Goal: Information Seeking & Learning: Learn about a topic

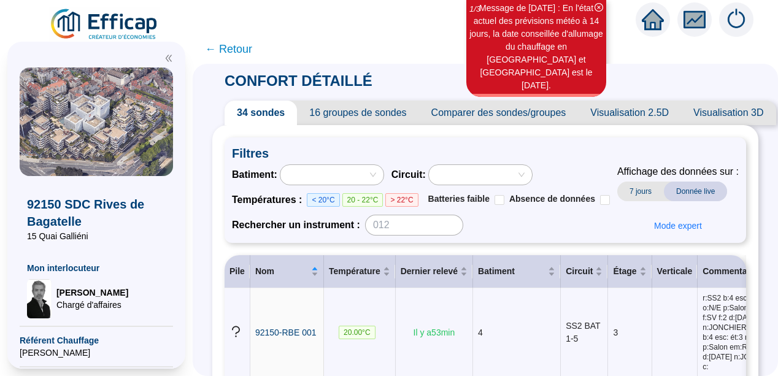
click at [233, 52] on span "← Retour" at bounding box center [228, 48] width 47 height 17
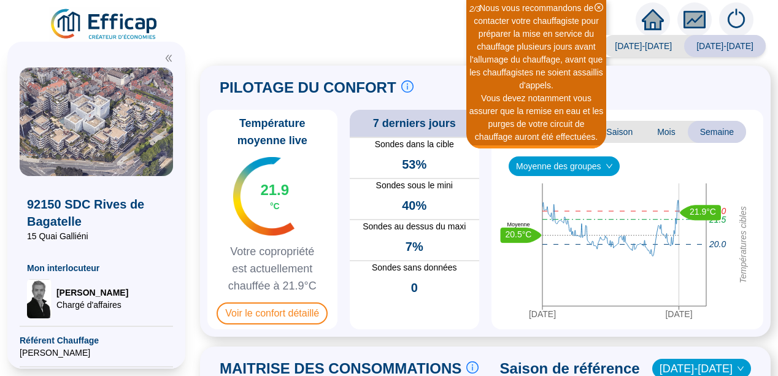
click at [208, 267] on div "Saison analysée [DATE]-[DATE] [DATE]-[DATE] PILOTAGE DU CONFORT Le pilotage du …" at bounding box center [485, 208] width 585 height 335
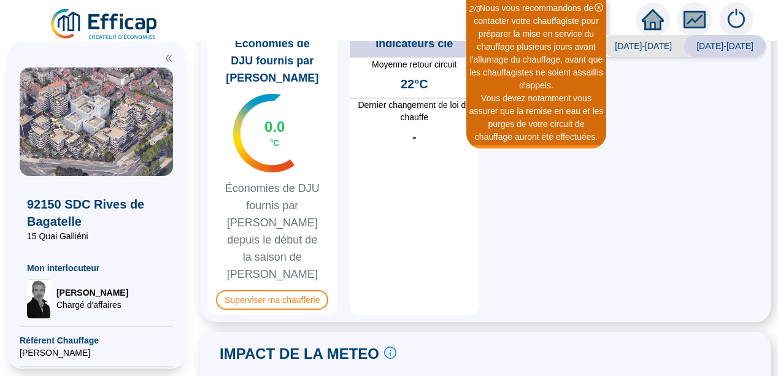
scroll to position [689, 0]
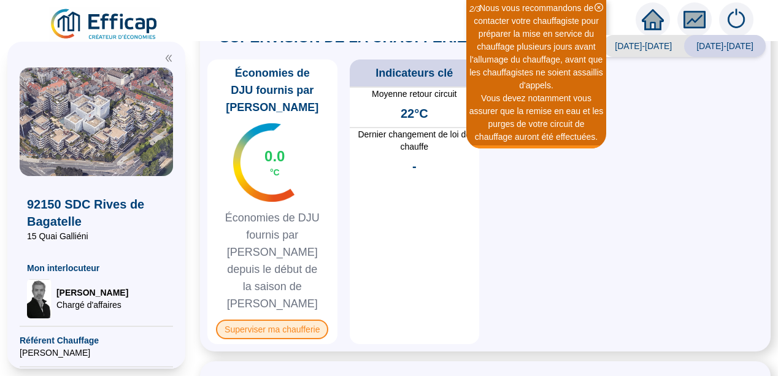
click at [285, 319] on span "Superviser ma chaufferie" at bounding box center [272, 329] width 112 height 20
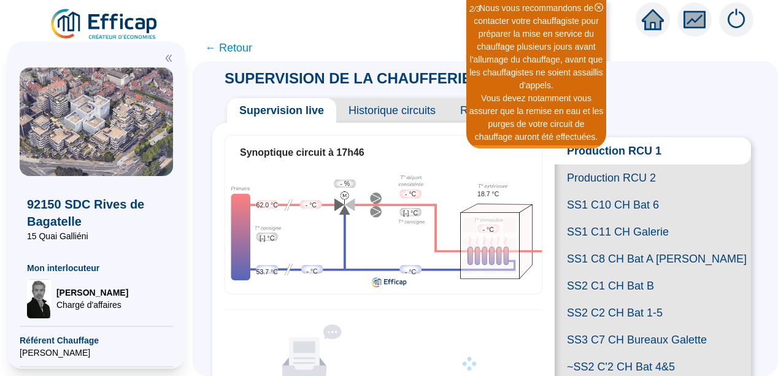
click at [625, 245] on span "SS1 C11 CH Galerie" at bounding box center [652, 231] width 196 height 27
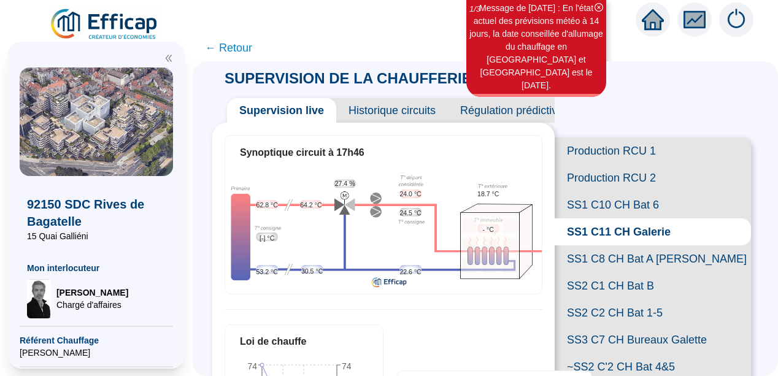
click at [619, 326] on span "SS2 C2 CH Bat 1-5" at bounding box center [652, 312] width 196 height 27
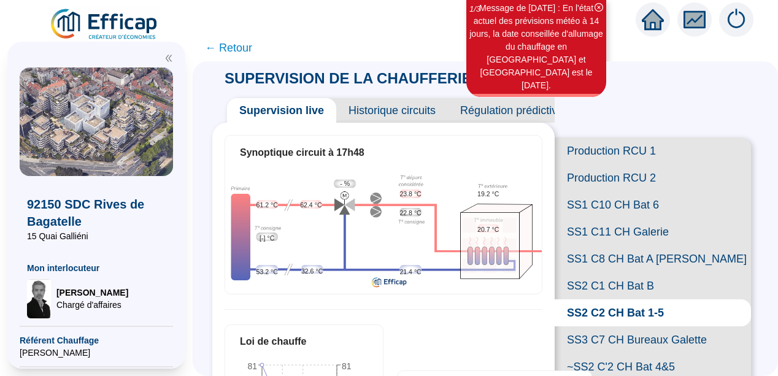
click at [623, 299] on span "SS2 C1 CH Bat B" at bounding box center [652, 285] width 196 height 27
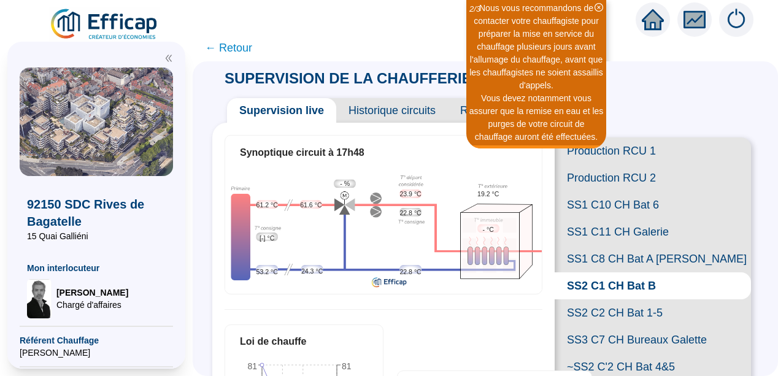
click at [626, 272] on span "SS1 C8 CH Bat A [PERSON_NAME]" at bounding box center [652, 258] width 196 height 27
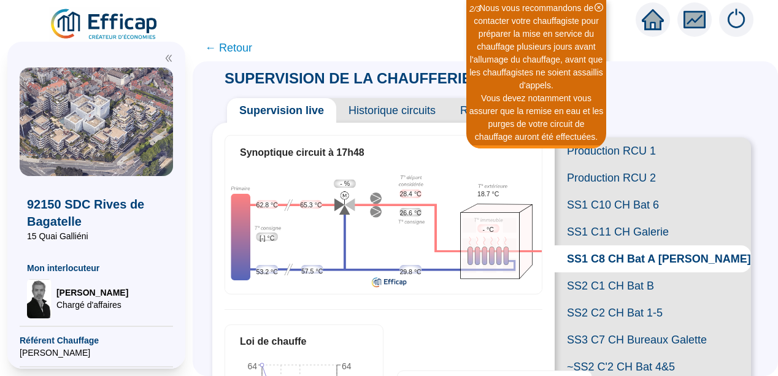
click at [757, 274] on div "SUPERVISION DE LA CHAUFFERIE Supervision live Historique circuits Régulation pr…" at bounding box center [485, 218] width 585 height 315
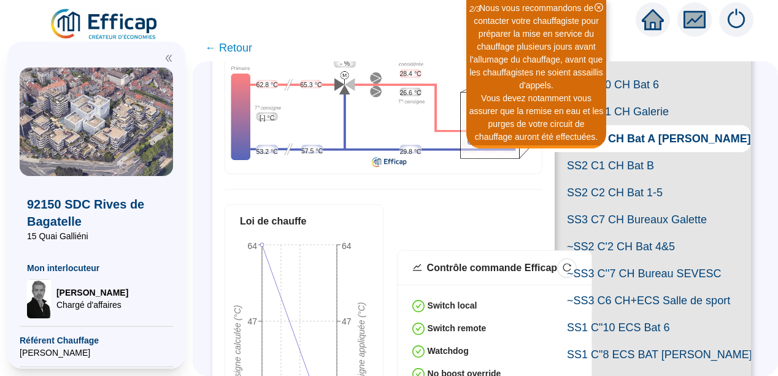
scroll to position [123, 0]
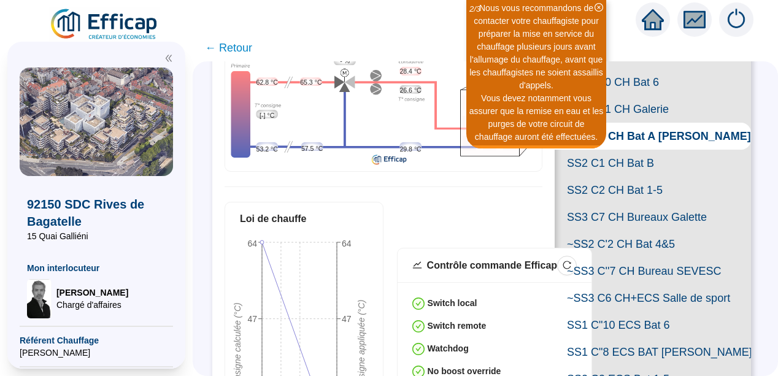
click at [640, 231] on span "SS3 C7 CH Bureaux Galette" at bounding box center [652, 217] width 196 height 27
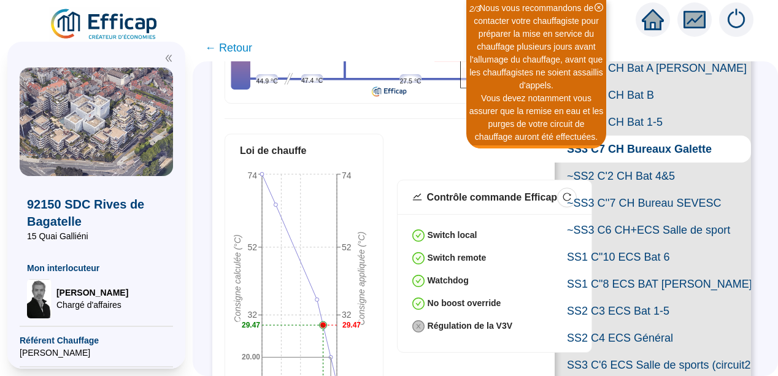
scroll to position [209, 0]
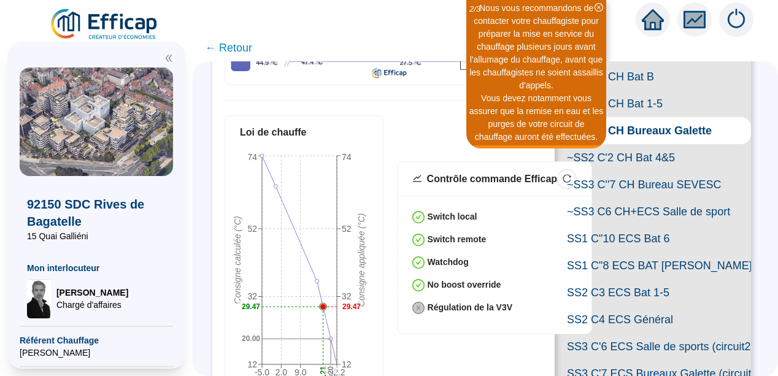
click at [633, 90] on span "SS2 C1 CH Bat B" at bounding box center [652, 76] width 196 height 27
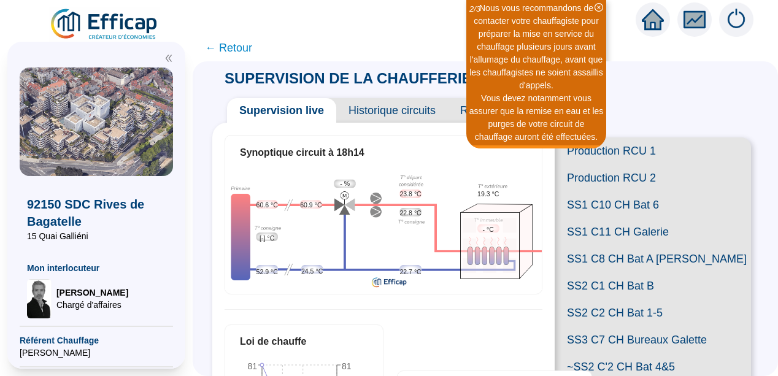
click at [406, 113] on span "Historique circuits" at bounding box center [392, 110] width 112 height 25
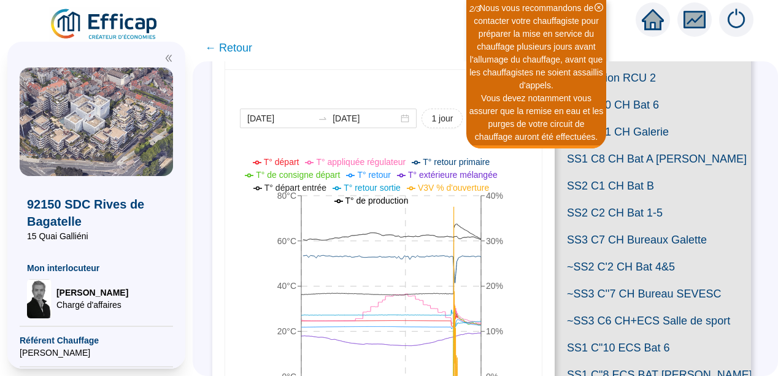
scroll to position [123, 0]
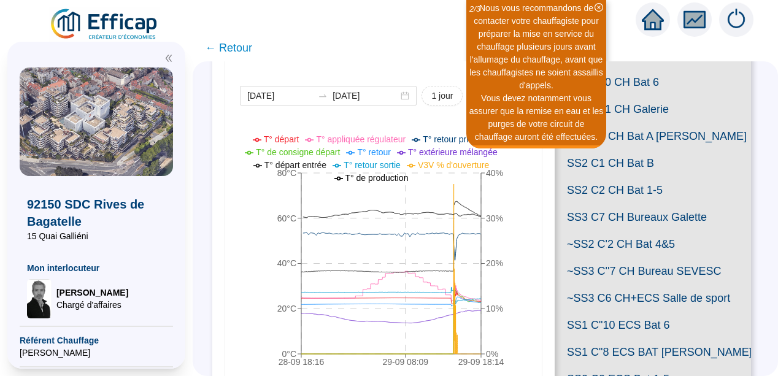
click at [629, 204] on span "SS2 C2 CH Bat 1-5" at bounding box center [652, 190] width 196 height 27
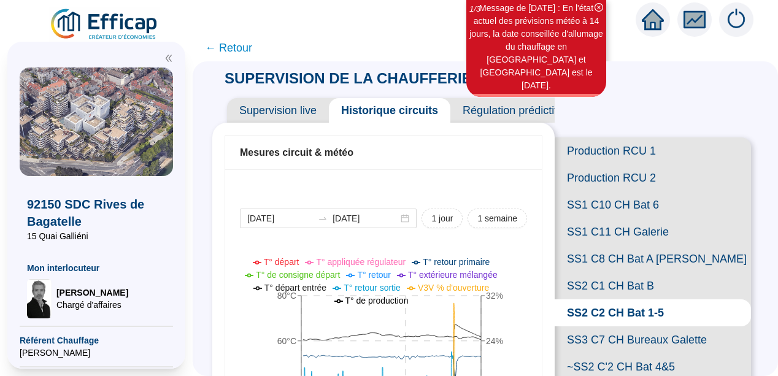
scroll to position [25, 0]
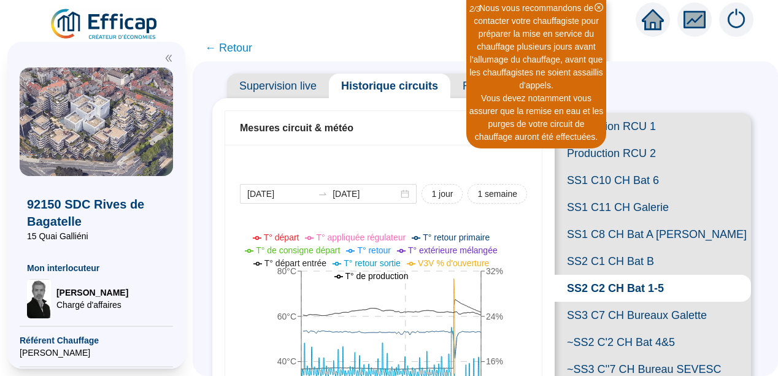
click at [285, 83] on span "Supervision live" at bounding box center [278, 86] width 102 height 25
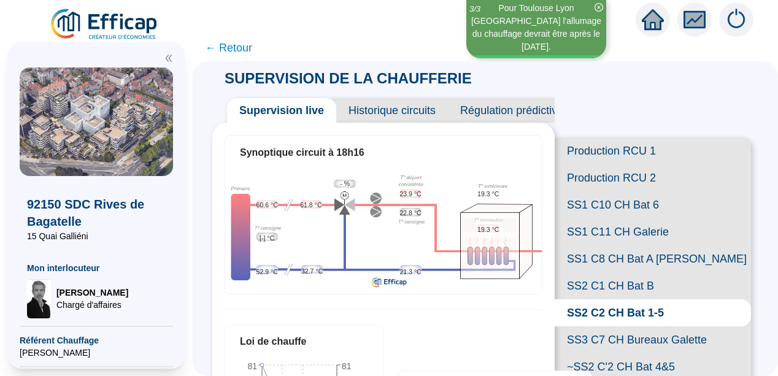
click at [241, 48] on span "← Retour" at bounding box center [228, 47] width 47 height 17
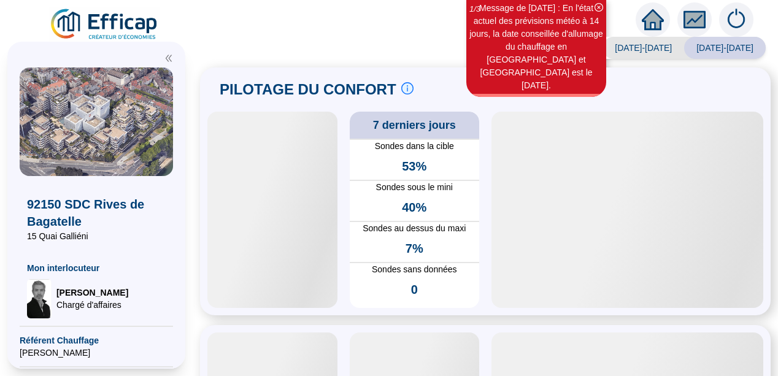
click at [209, 195] on div "PILOTAGE DU CONFORT Le pilotage du confort est fondamental pour le confort de t…" at bounding box center [485, 191] width 570 height 248
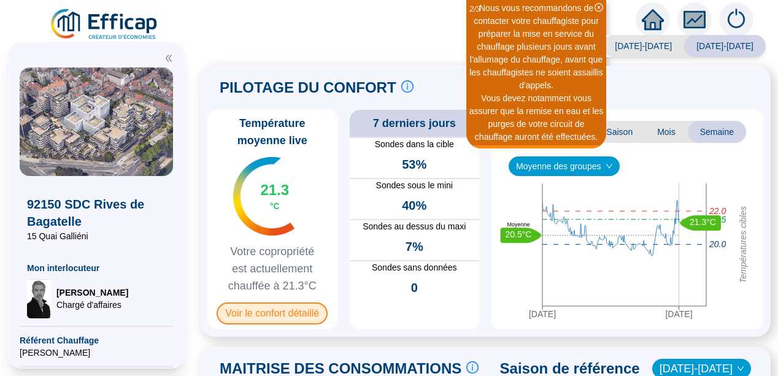
click at [270, 313] on span "Voir le confort détaillé" at bounding box center [271, 313] width 111 height 22
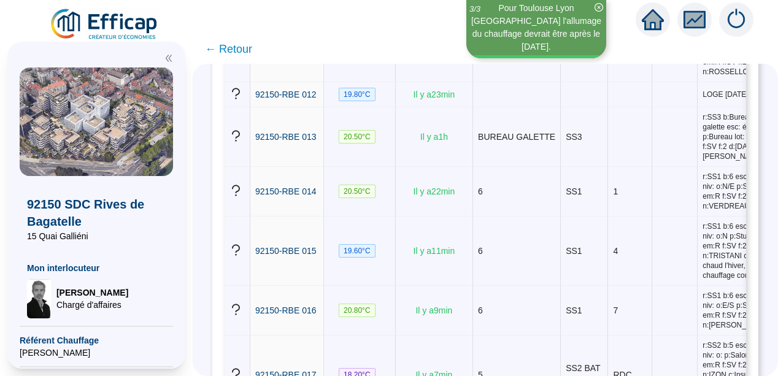
scroll to position [792, 0]
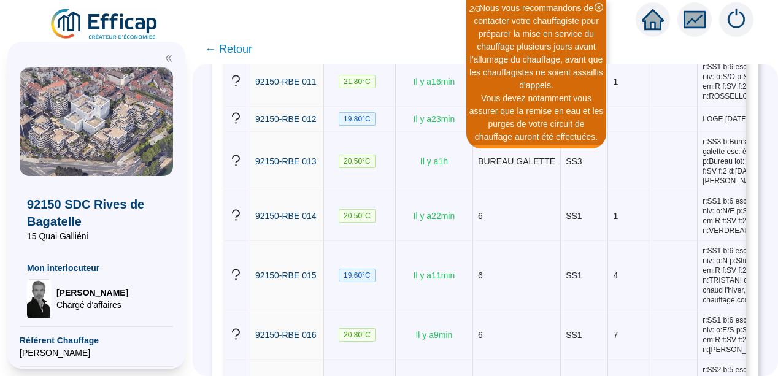
click at [167, 58] on icon "double-left" at bounding box center [168, 58] width 9 height 9
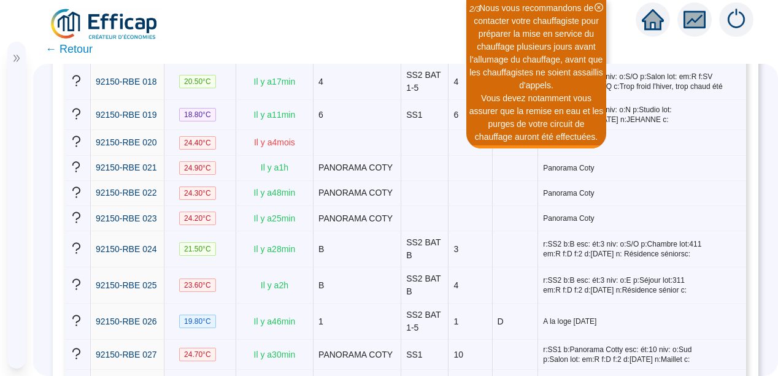
click at [67, 50] on span "← Retour" at bounding box center [68, 48] width 47 height 17
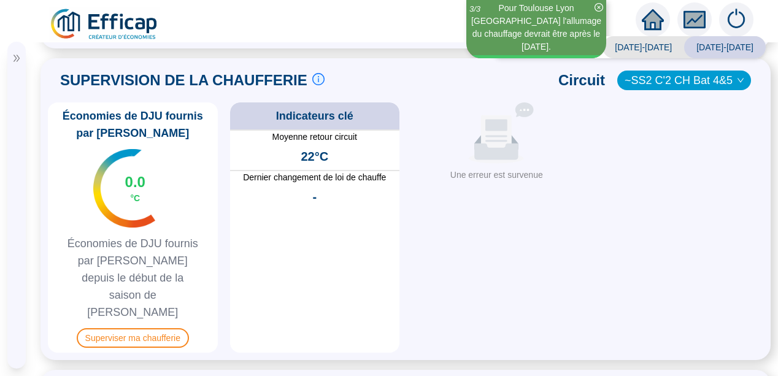
scroll to position [613, 0]
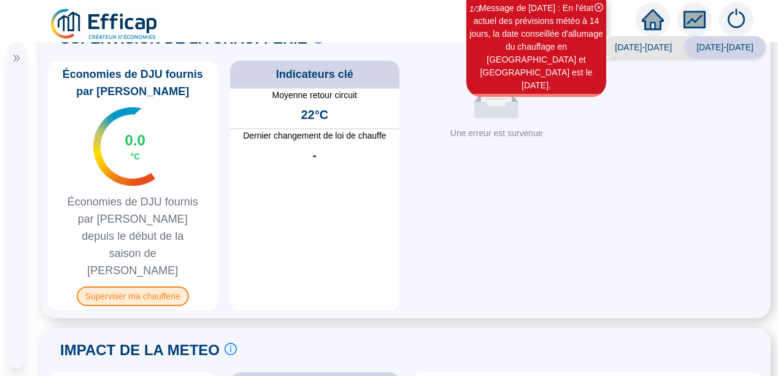
click at [113, 286] on span "Superviser ma chaufferie" at bounding box center [133, 296] width 112 height 20
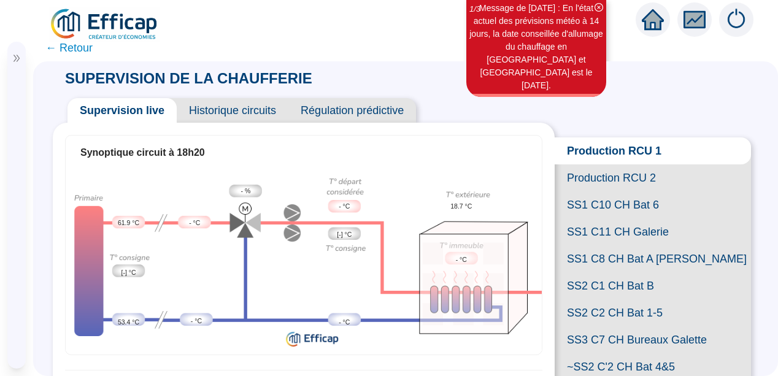
click at [645, 245] on span "SS1 C11 CH Galerie" at bounding box center [652, 231] width 196 height 27
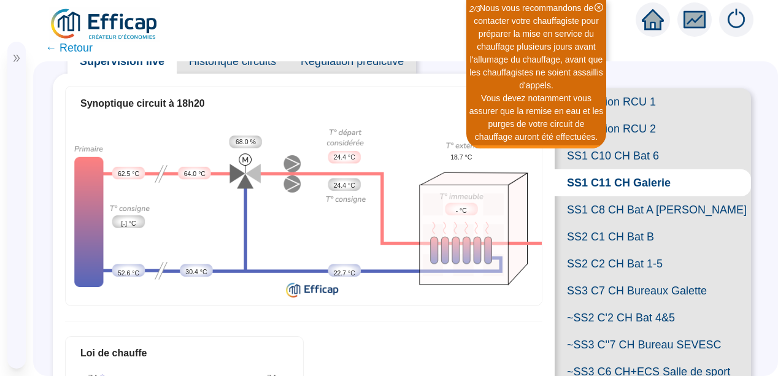
scroll to position [74, 0]
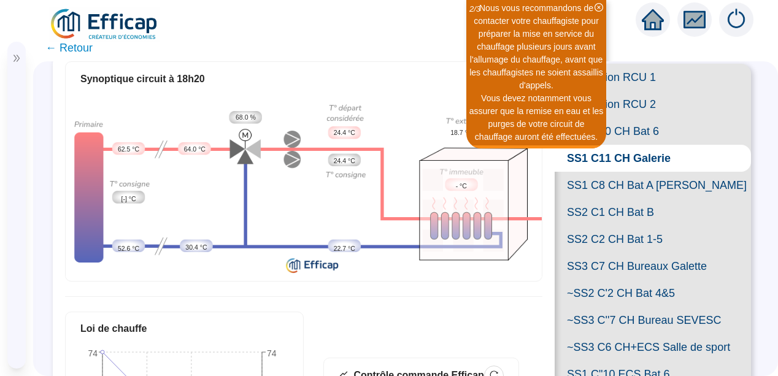
click at [611, 199] on span "SS1 C8 CH Bat A [PERSON_NAME]" at bounding box center [652, 185] width 196 height 27
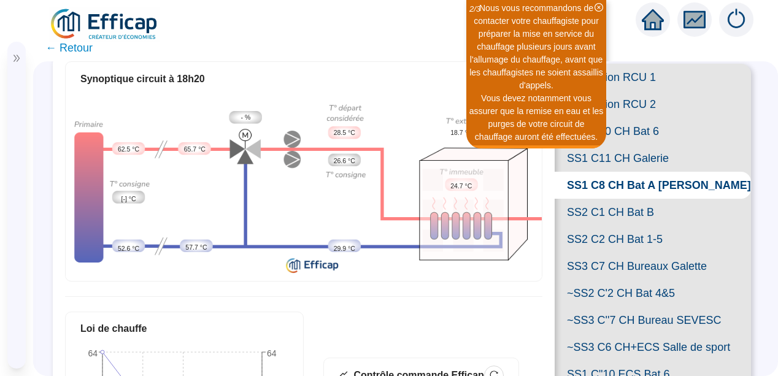
click at [613, 226] on span "SS2 C1 CH Bat B" at bounding box center [652, 212] width 196 height 27
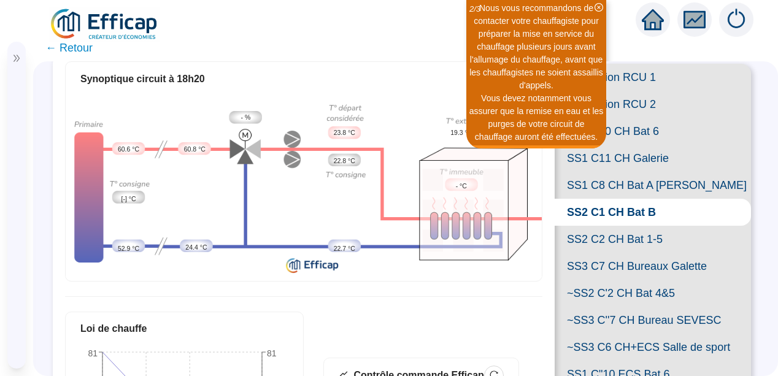
click at [625, 280] on span "SS3 C7 CH Bureaux Galette" at bounding box center [652, 266] width 196 height 27
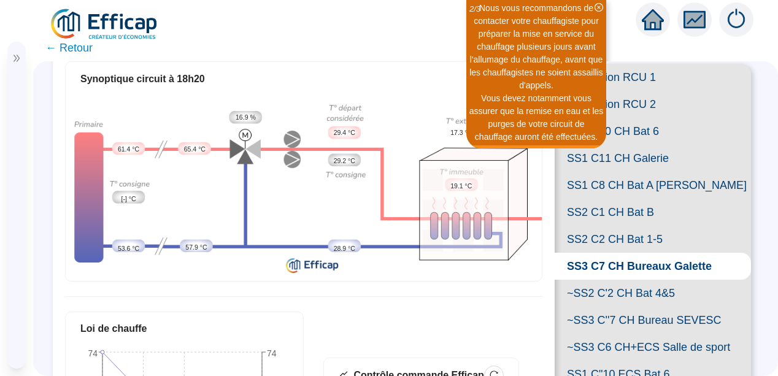
click at [628, 199] on span "SS1 C8 CH Bat A [PERSON_NAME]" at bounding box center [652, 185] width 196 height 27
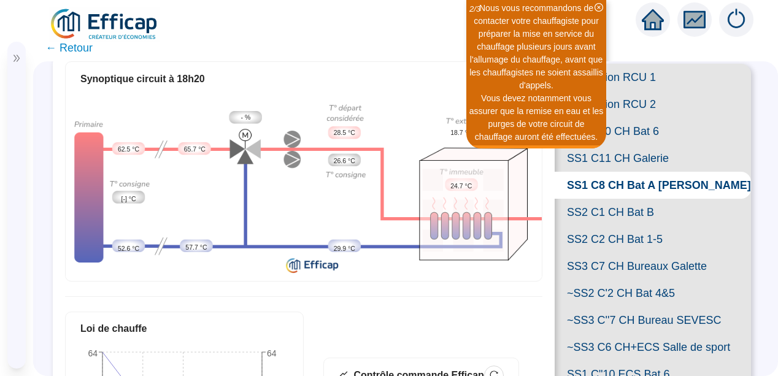
click at [621, 226] on span "SS2 C1 CH Bat B" at bounding box center [652, 212] width 196 height 27
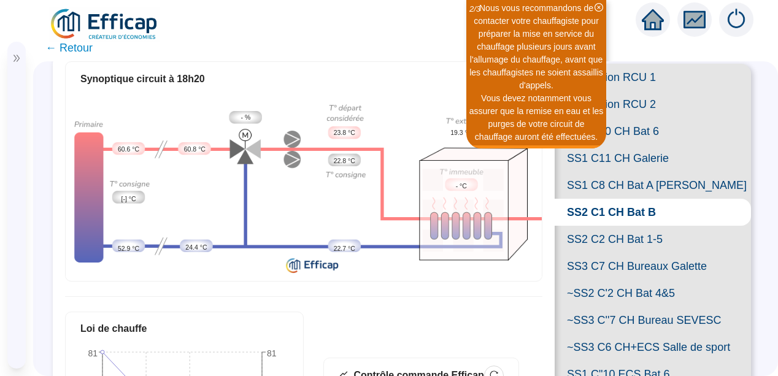
click at [621, 253] on span "SS2 C2 CH Bat 1-5" at bounding box center [652, 239] width 196 height 27
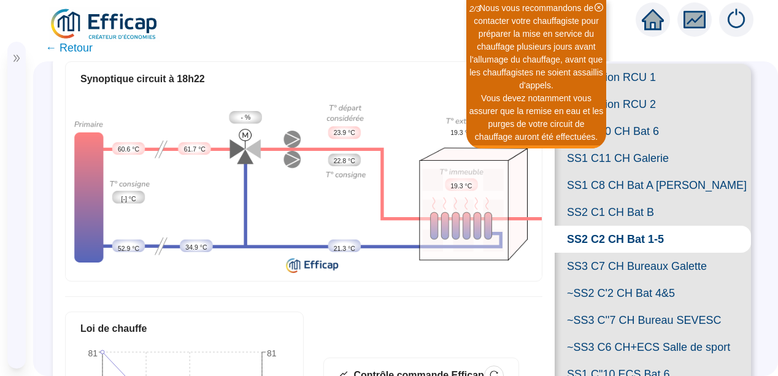
click at [621, 280] on span "SS3 C7 CH Bureaux Galette" at bounding box center [652, 266] width 196 height 27
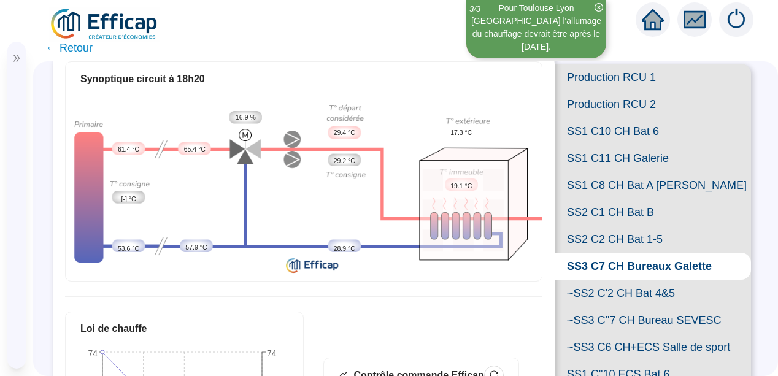
click at [619, 145] on span "SS1 C10 CH Bat 6" at bounding box center [652, 131] width 196 height 27
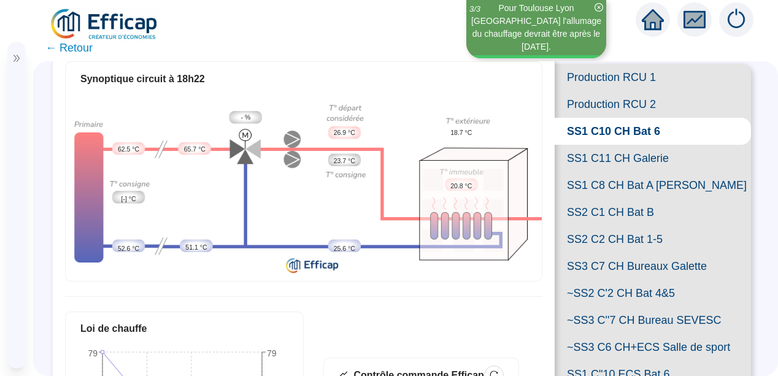
click at [635, 172] on span "SS1 C11 CH Galerie" at bounding box center [652, 158] width 196 height 27
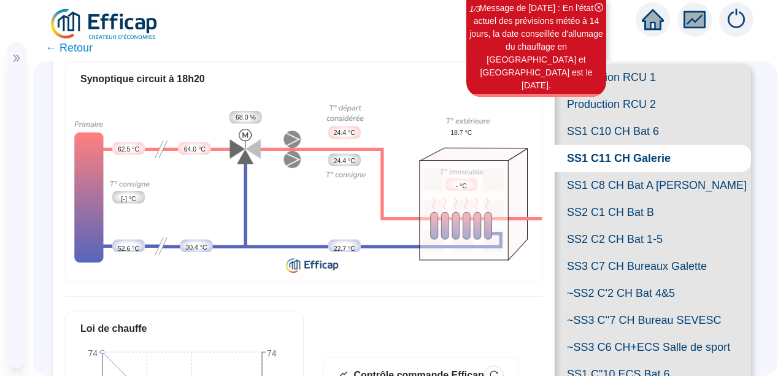
click at [630, 199] on span "SS1 C8 CH Bat A [PERSON_NAME]" at bounding box center [652, 185] width 196 height 27
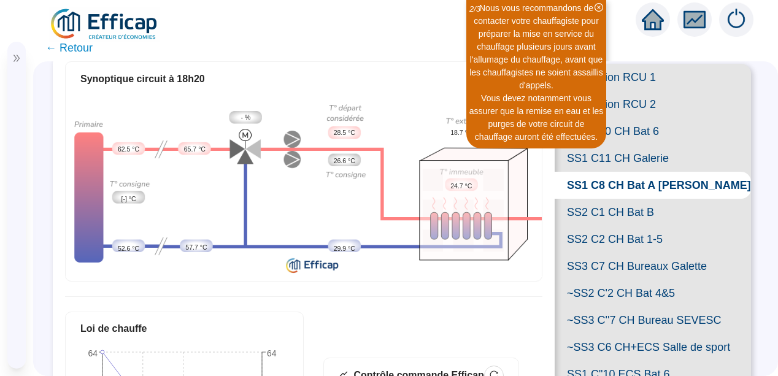
click at [623, 226] on span "SS2 C1 CH Bat B" at bounding box center [652, 212] width 196 height 27
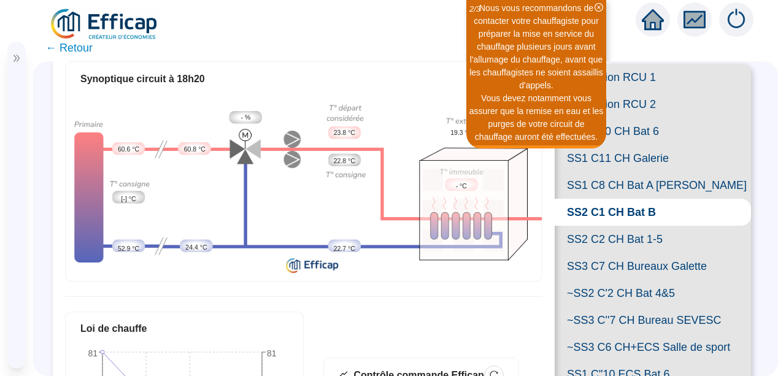
click at [623, 253] on span "SS2 C2 CH Bat 1-5" at bounding box center [652, 239] width 196 height 27
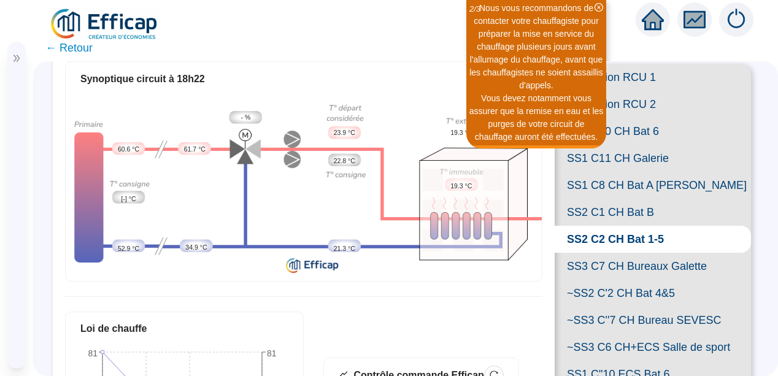
click at [637, 280] on span "SS3 C7 CH Bureaux Galette" at bounding box center [652, 266] width 196 height 27
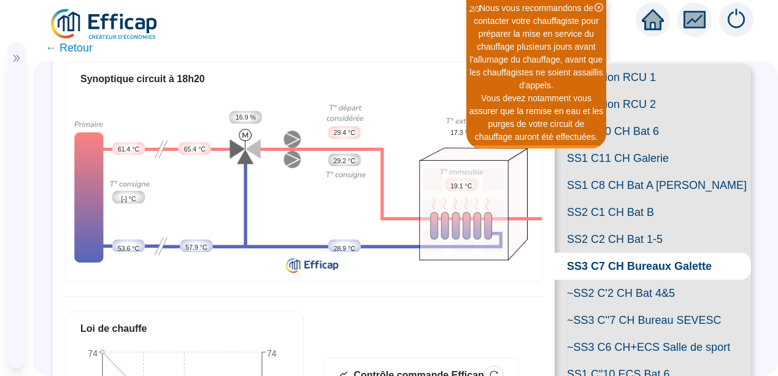
click at [623, 172] on span "SS1 C11 CH Galerie" at bounding box center [652, 158] width 196 height 27
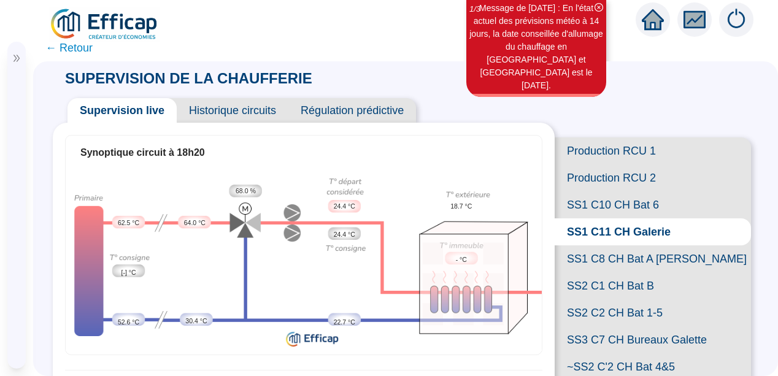
click at [223, 113] on span "Historique circuits" at bounding box center [233, 110] width 112 height 25
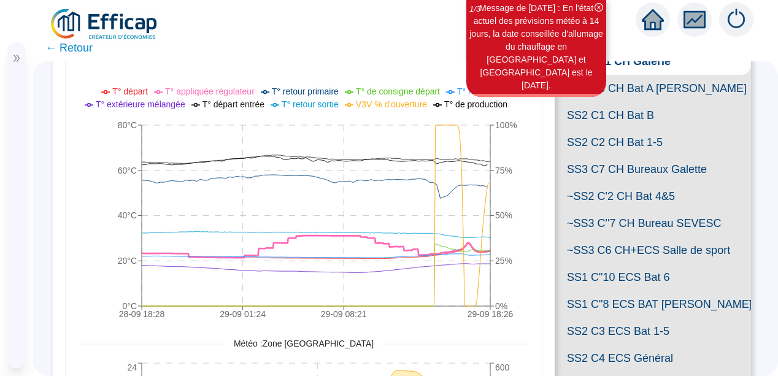
scroll to position [172, 0]
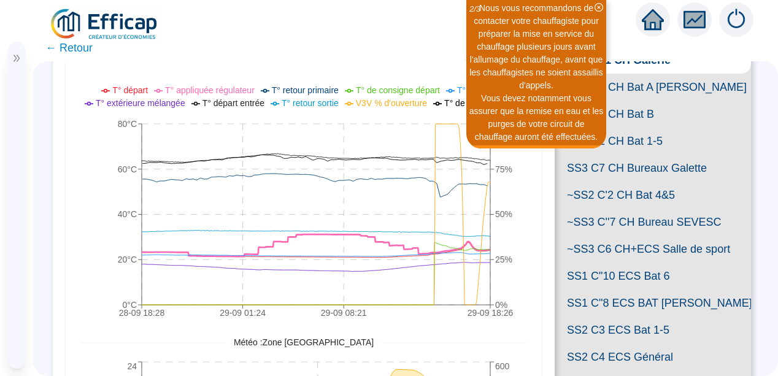
click at [84, 252] on icon "28-09 18:[PHONE_NUMBER]:[PHONE_NUMBER]:[PHONE_NUMBER]:26 0°C 20°C 40°C 60°C 80°…" at bounding box center [298, 203] width 437 height 245
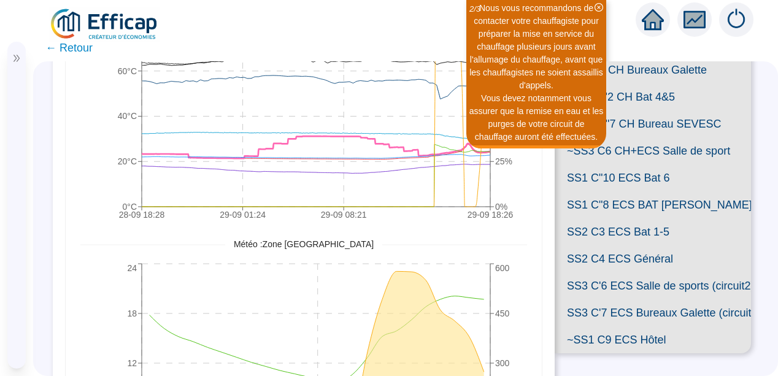
scroll to position [294, 0]
